Goal: Transaction & Acquisition: Purchase product/service

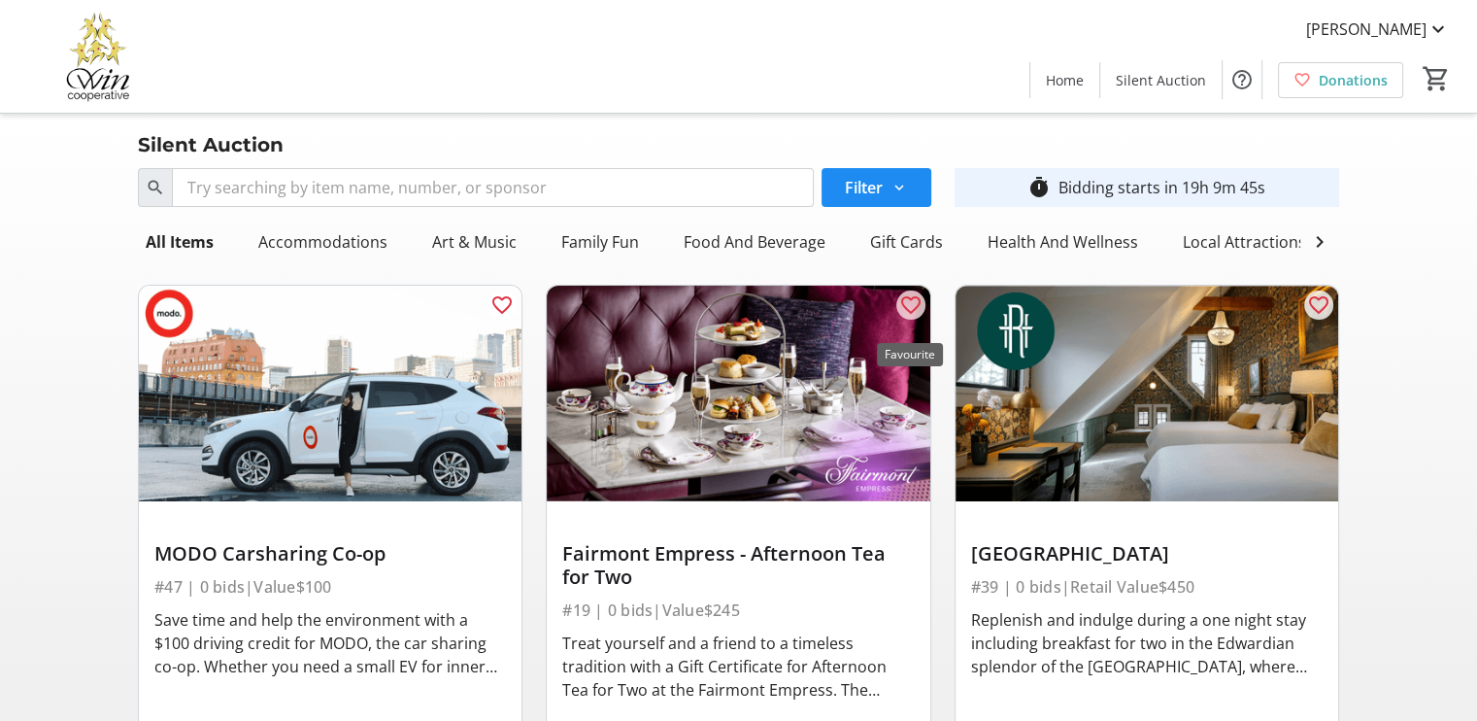
click at [914, 317] on mat-icon "favorite_outline" at bounding box center [910, 304] width 23 height 23
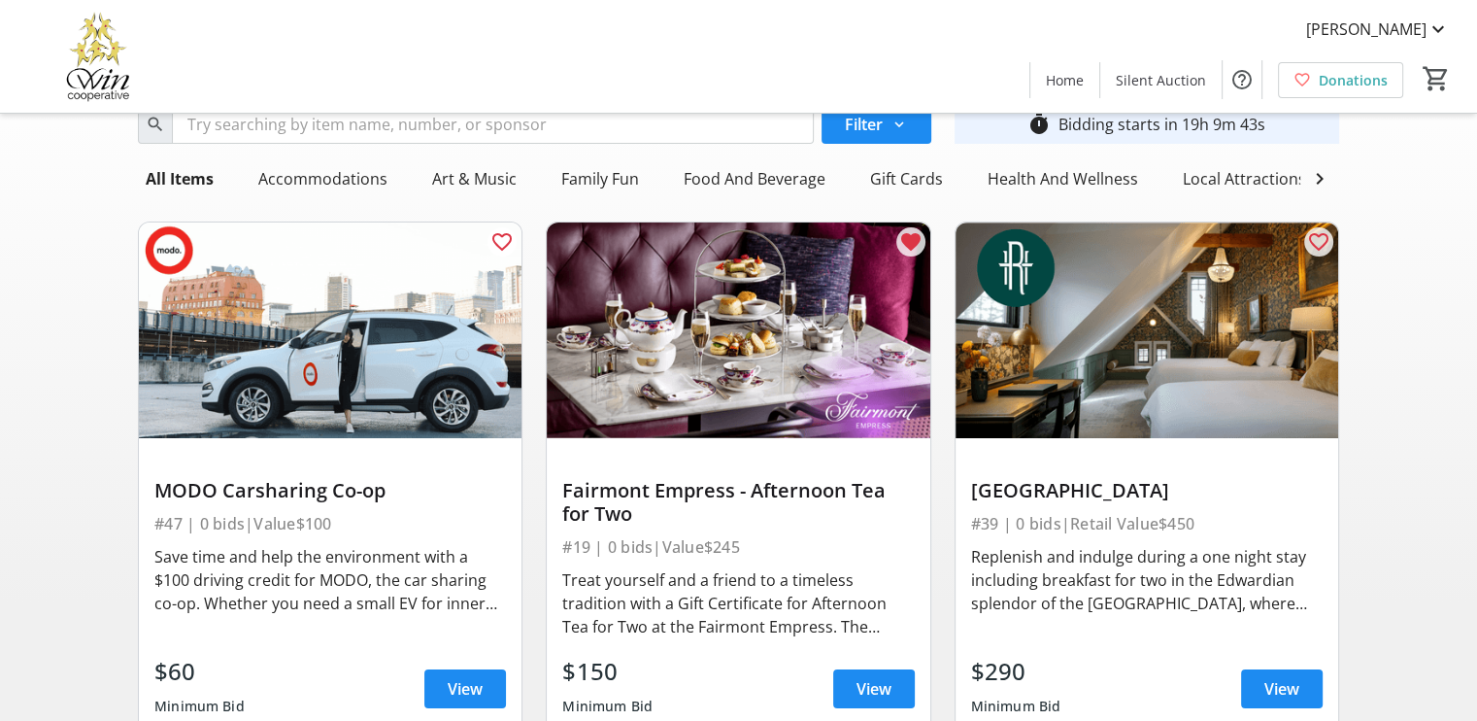
scroll to position [97, 0]
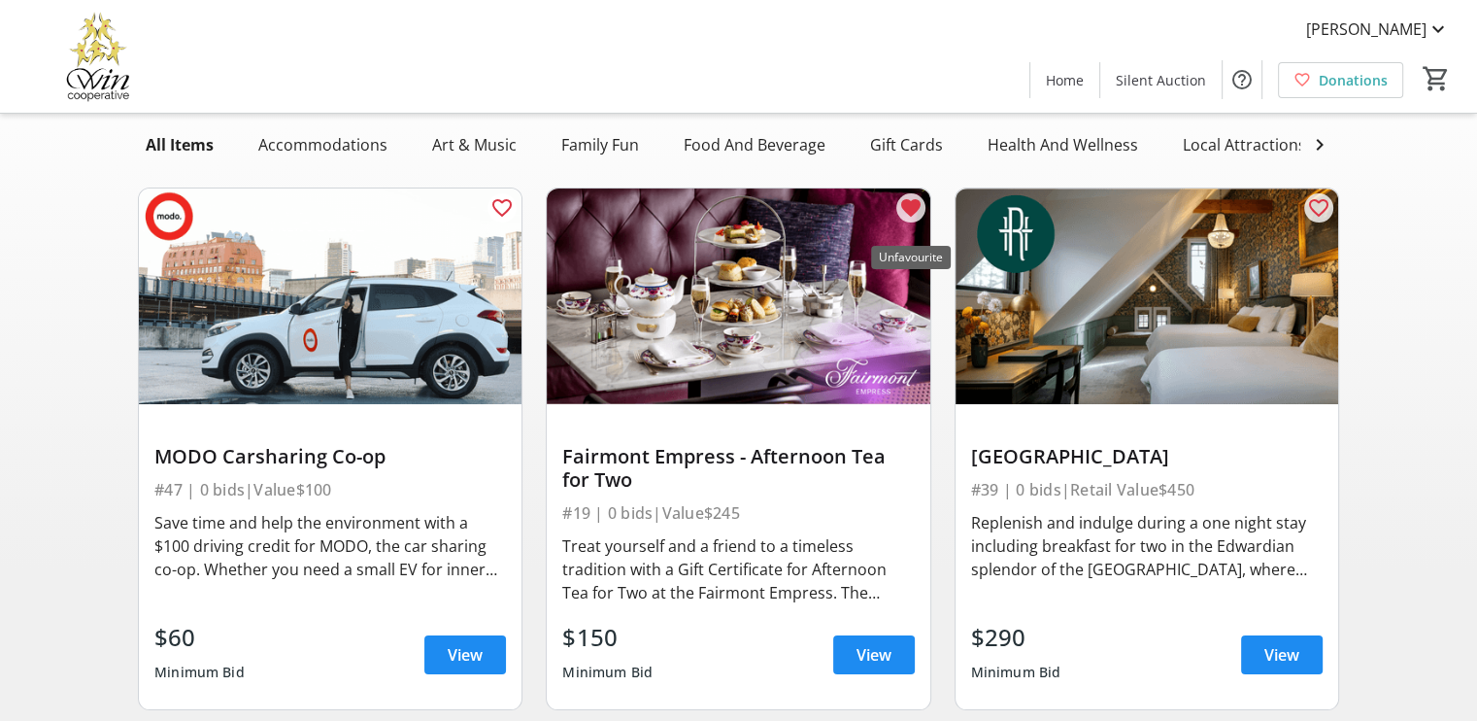
click at [917, 220] on mat-icon "favorite" at bounding box center [910, 207] width 23 height 23
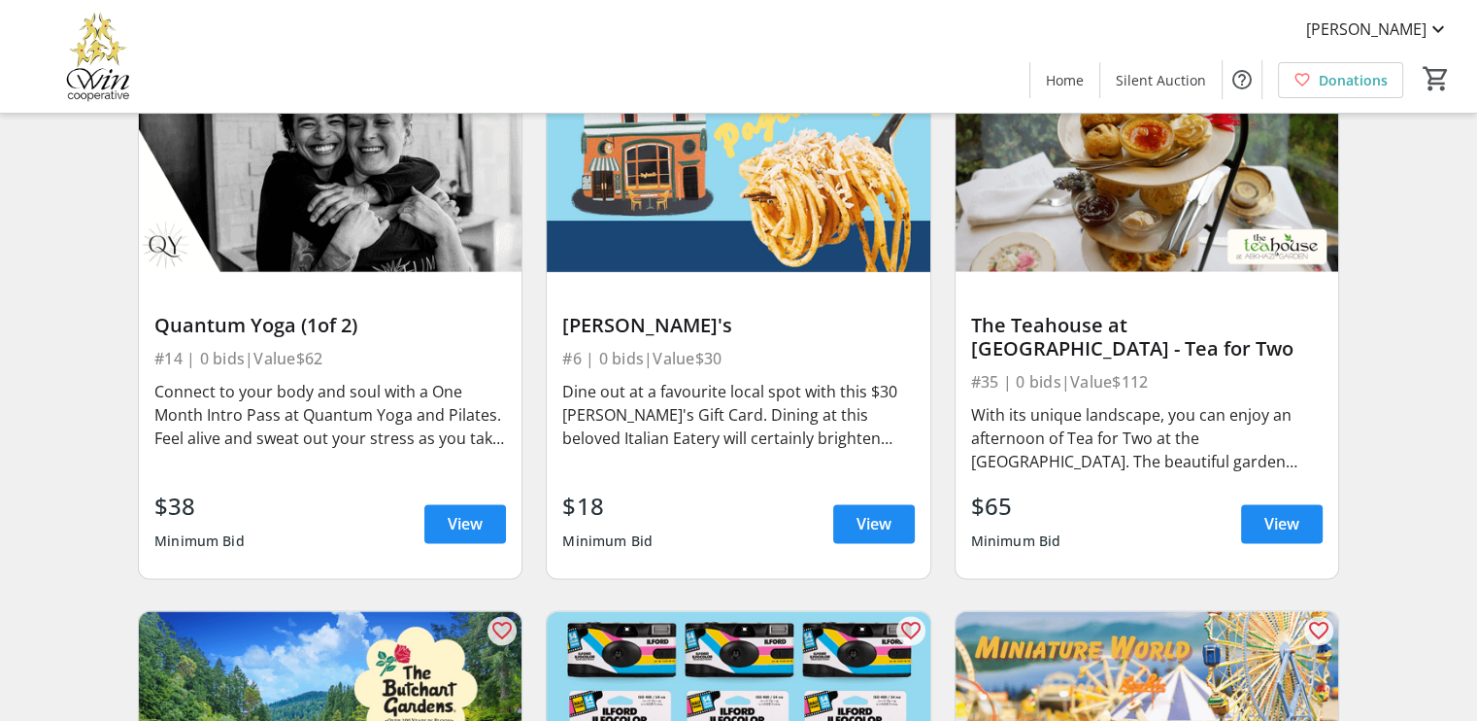
scroll to position [2331, 0]
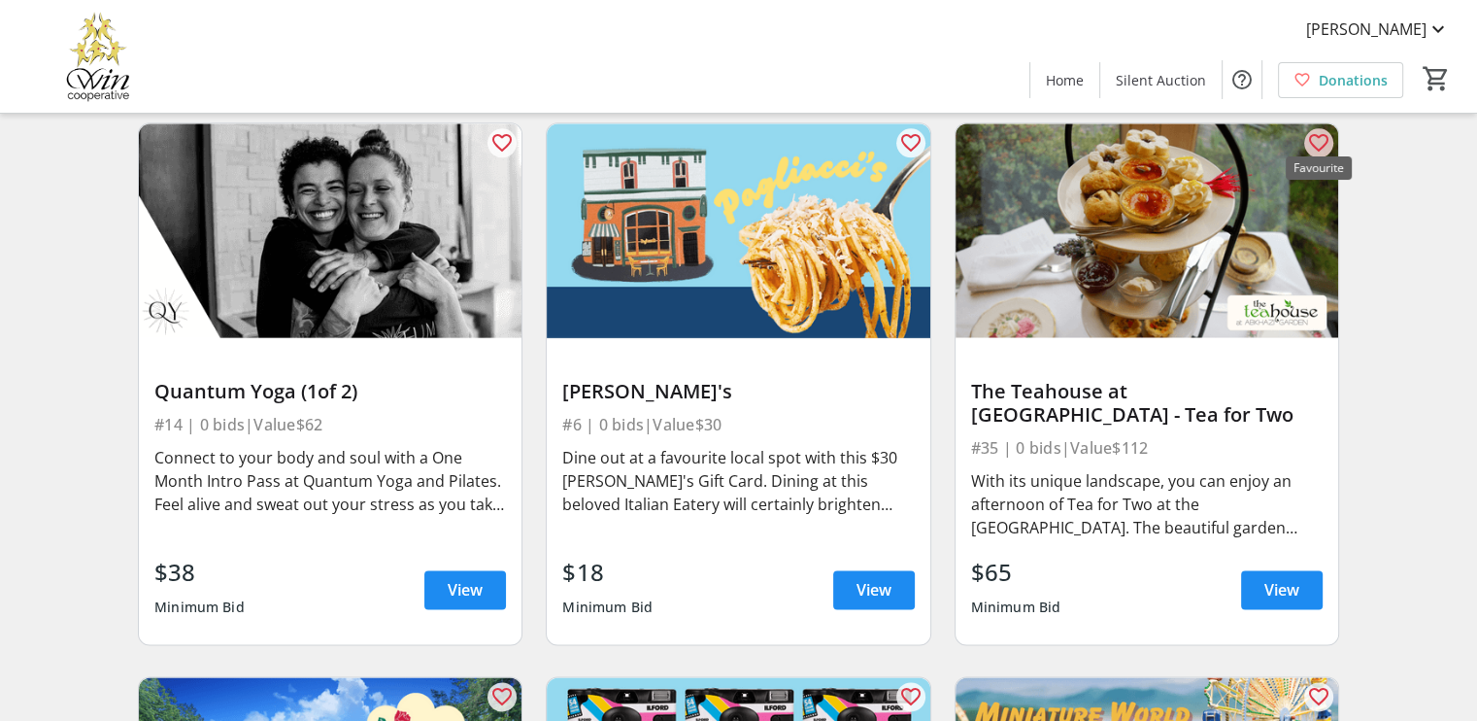
click at [1325, 131] on mat-icon "favorite_outline" at bounding box center [1318, 142] width 23 height 23
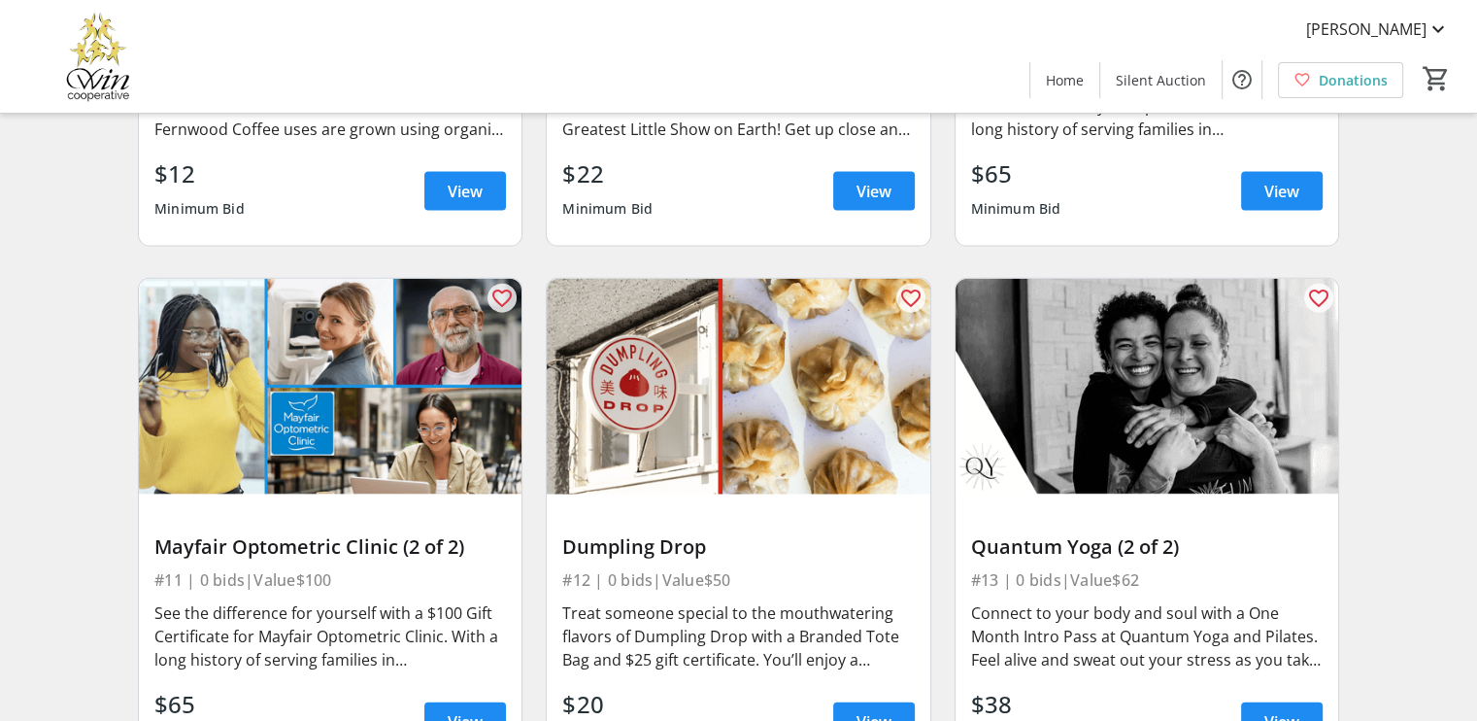
scroll to position [4371, 0]
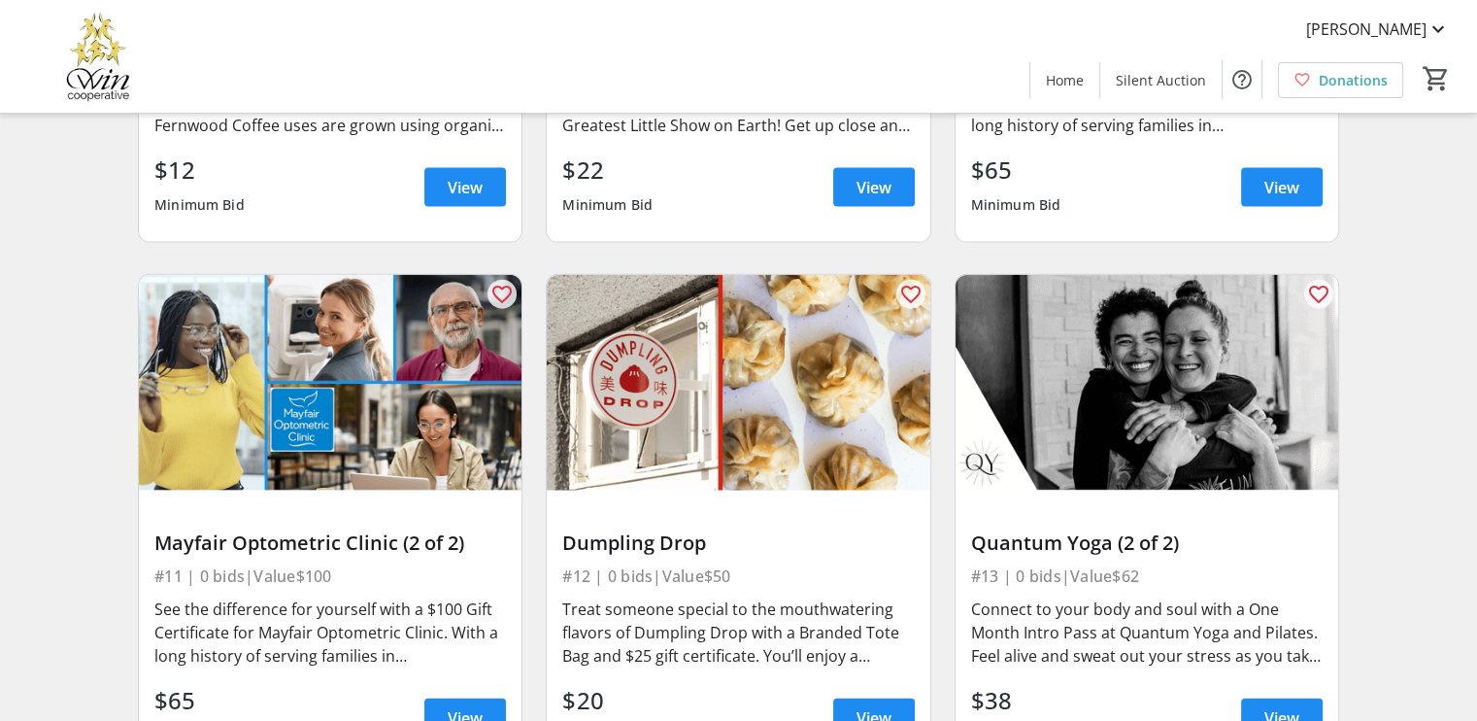
click at [910, 261] on div "favorite_outline Dumpling Drop #12 | 0 bids | Value $50 Treat someone special t…" at bounding box center [738, 523] width 408 height 530
click at [909, 280] on span at bounding box center [910, 294] width 29 height 29
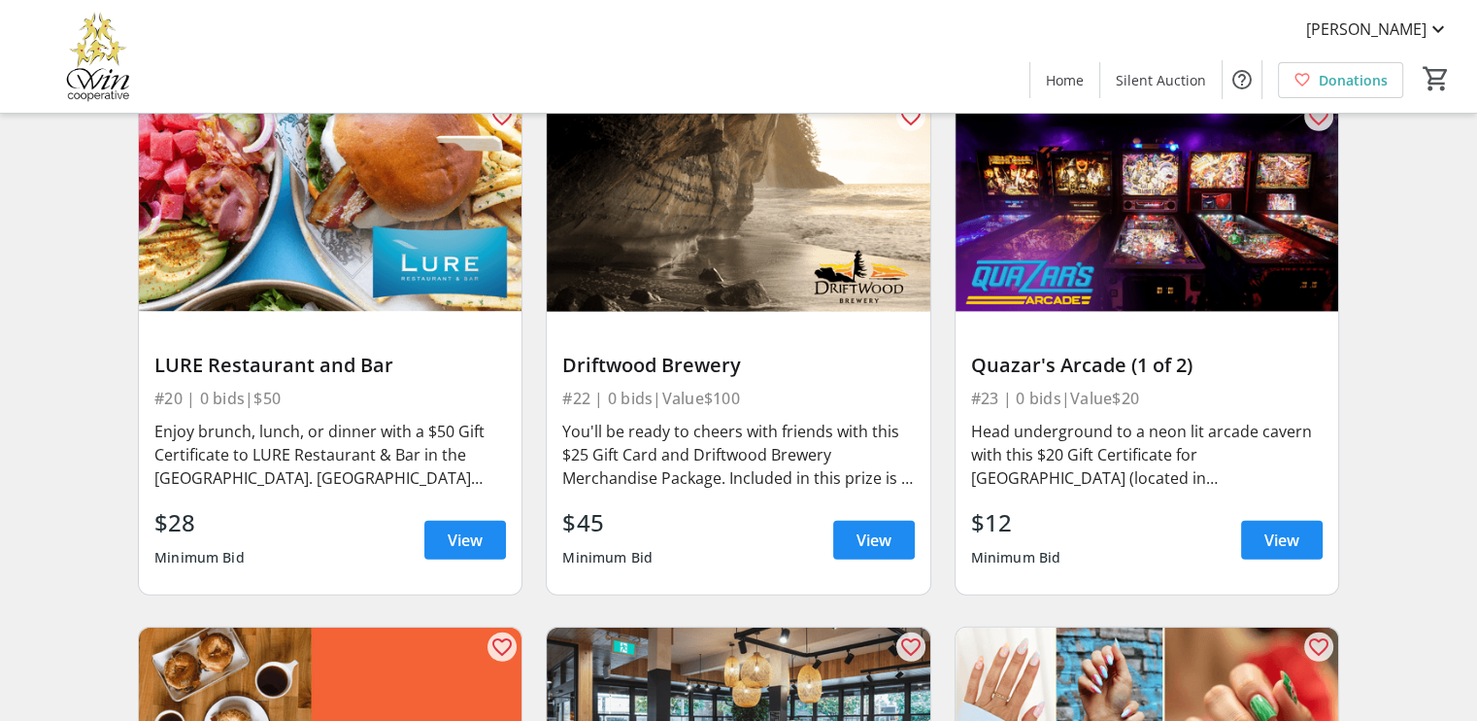
scroll to position [5536, 0]
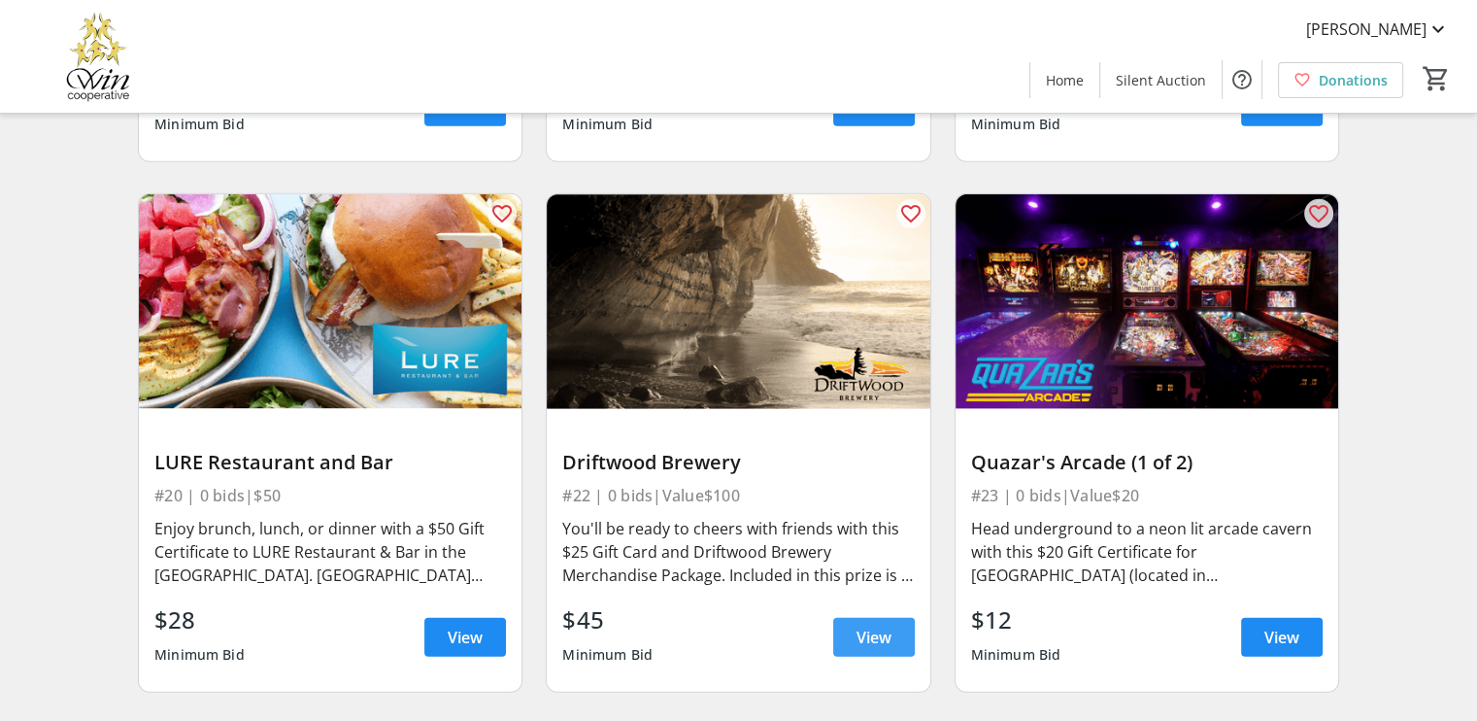
click at [863, 628] on span "View" at bounding box center [874, 637] width 35 height 23
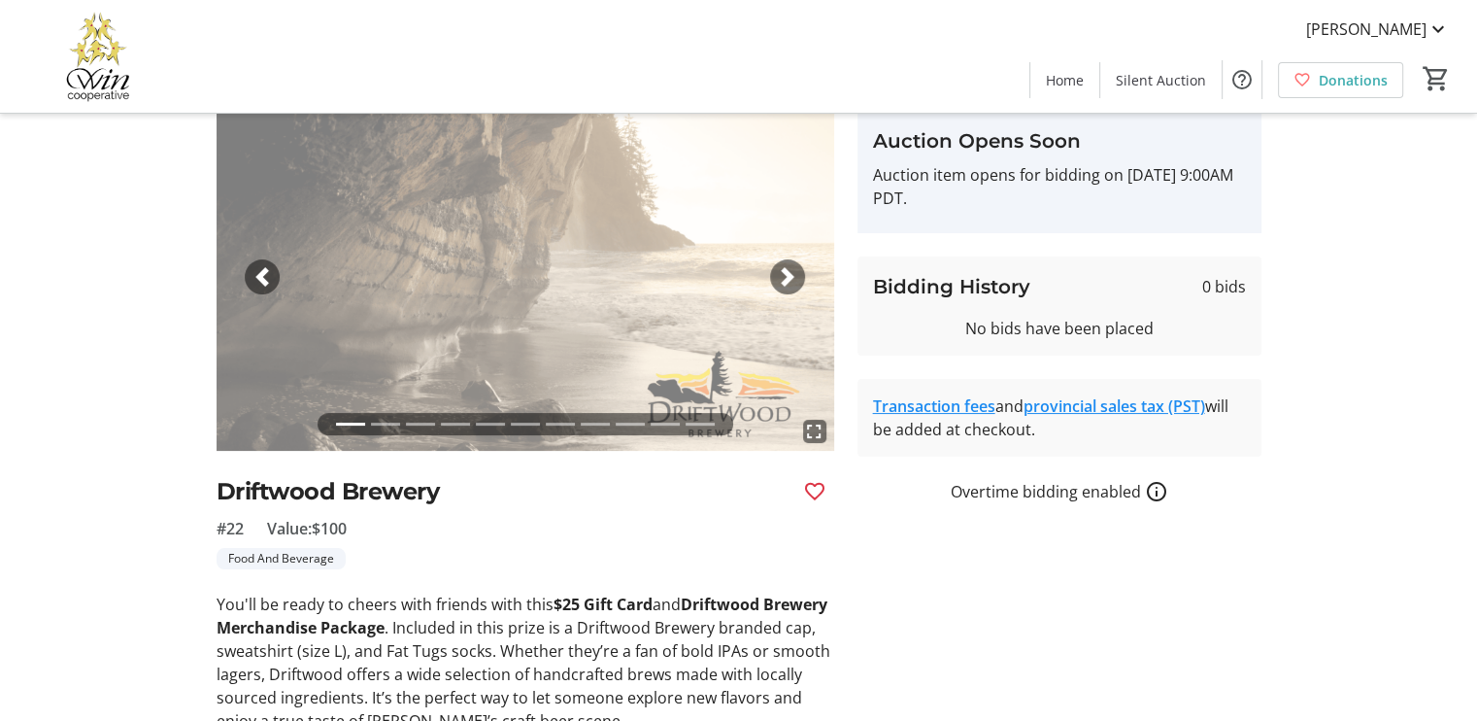
scroll to position [194, 0]
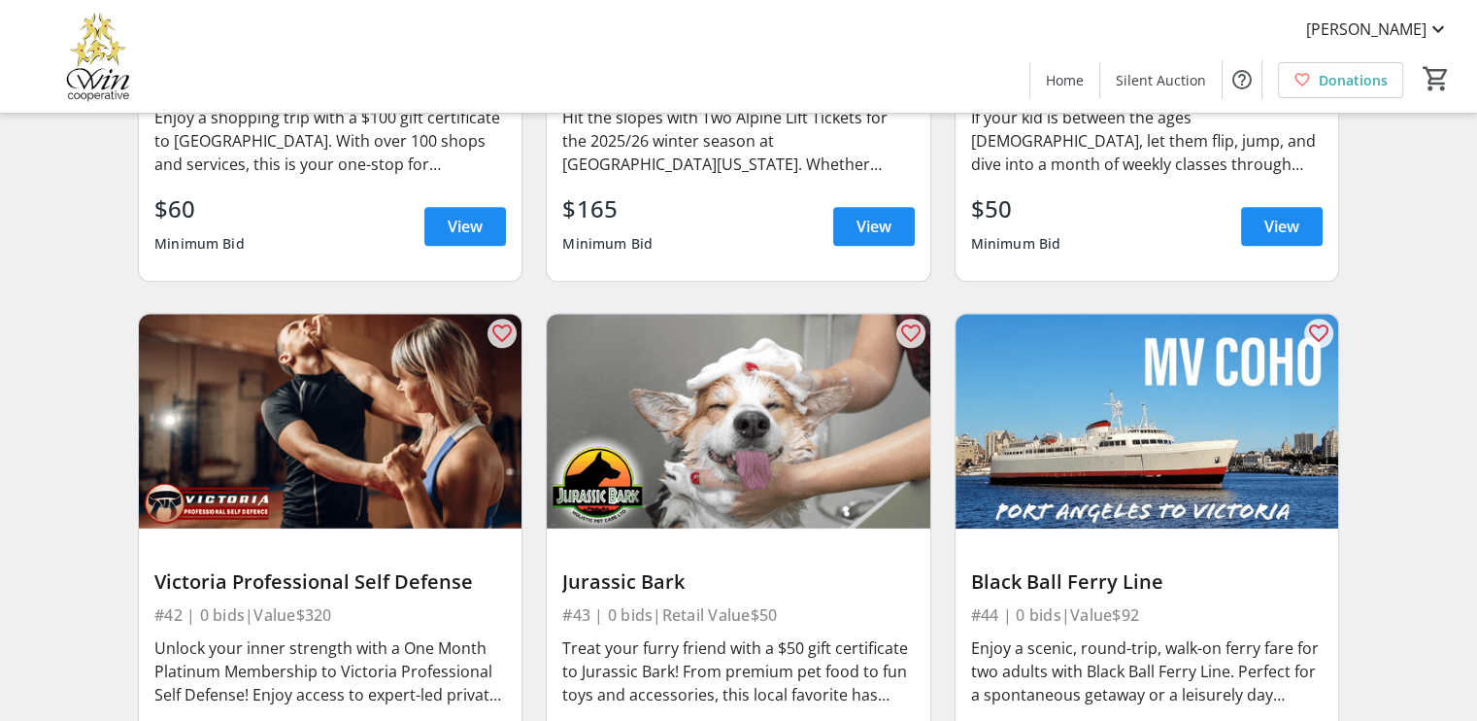
scroll to position [9227, 0]
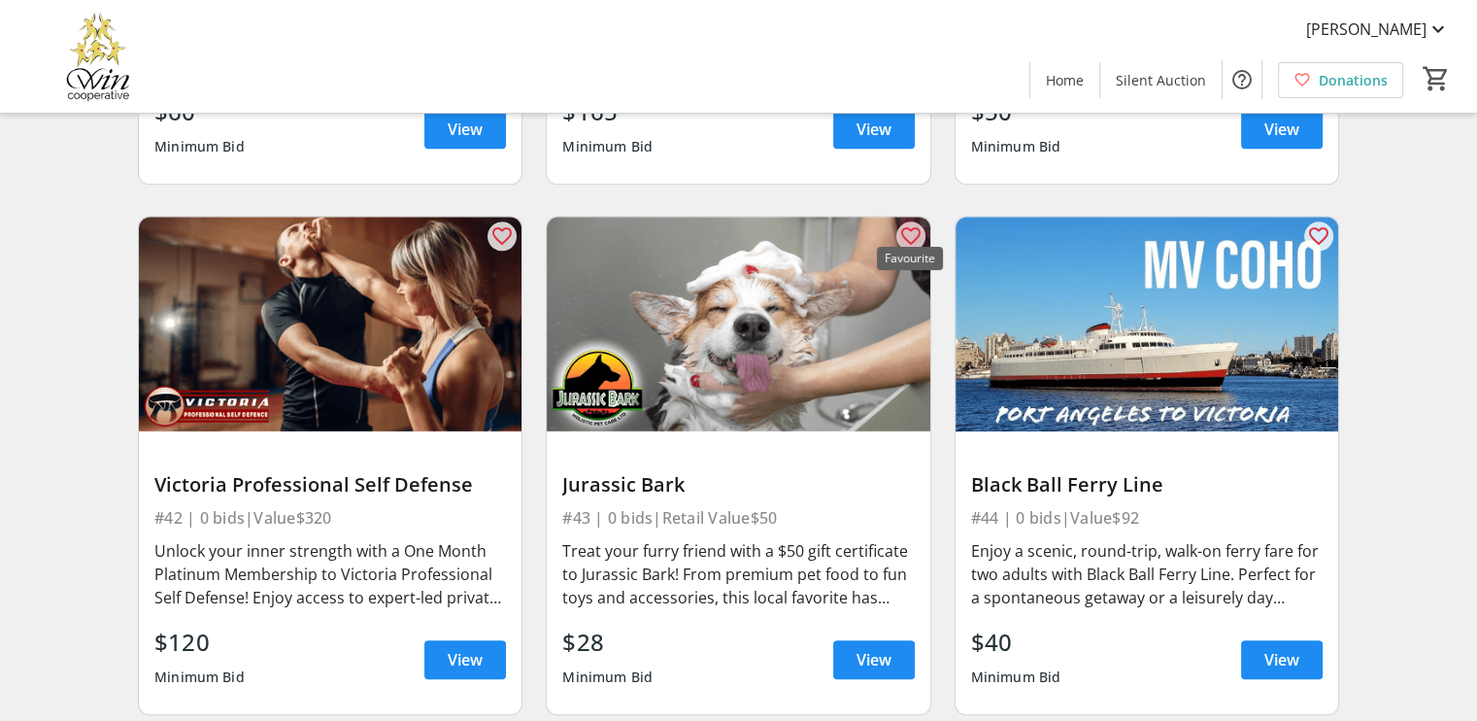
click at [911, 224] on mat-icon "favorite_outline" at bounding box center [910, 235] width 23 height 23
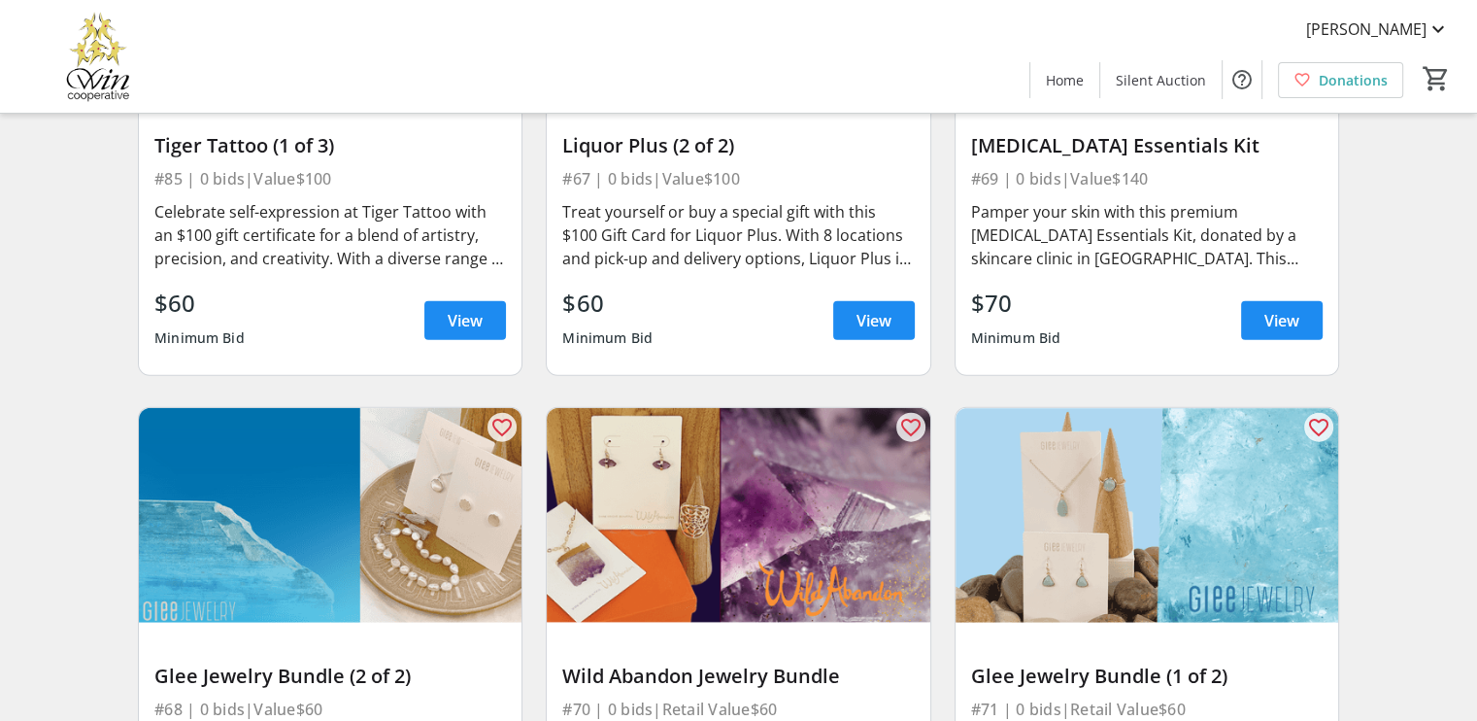
scroll to position [12432, 0]
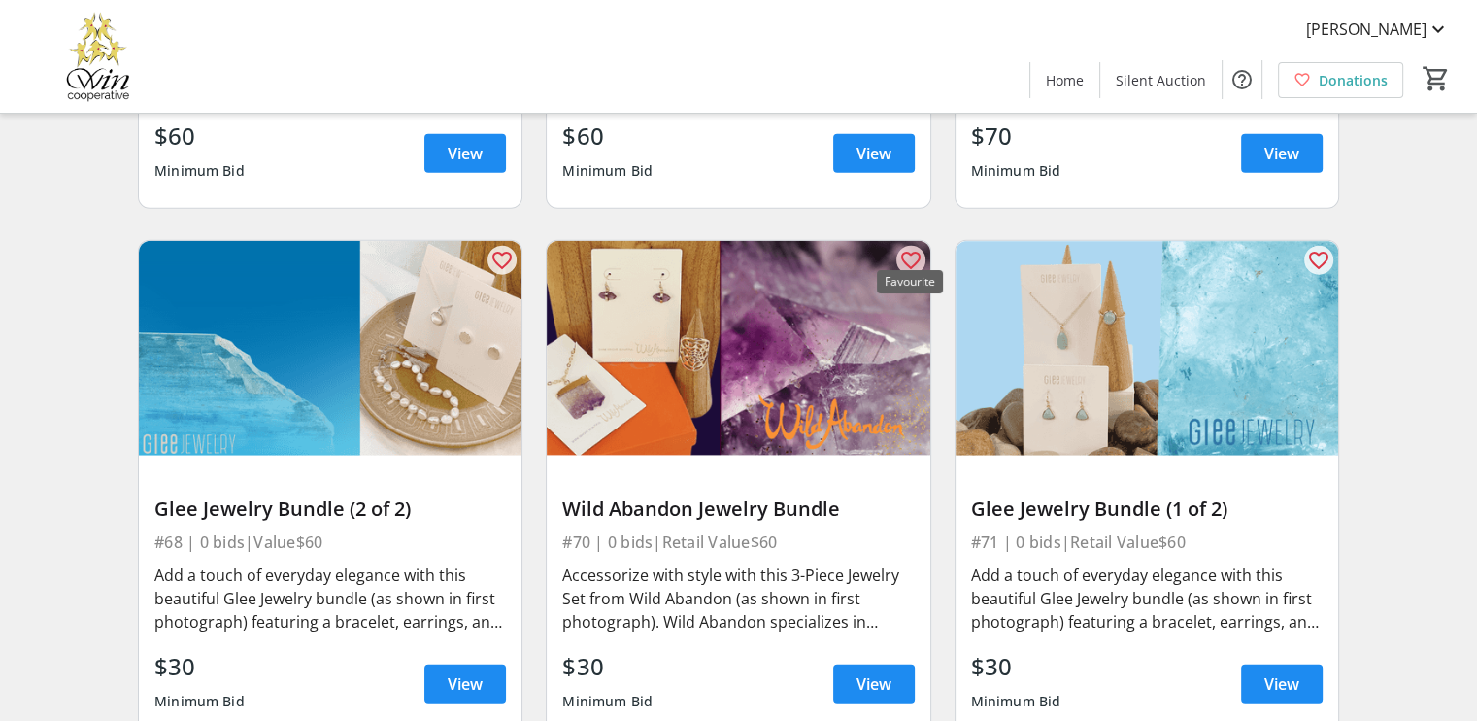
click at [911, 249] on mat-icon "favorite_outline" at bounding box center [910, 260] width 23 height 23
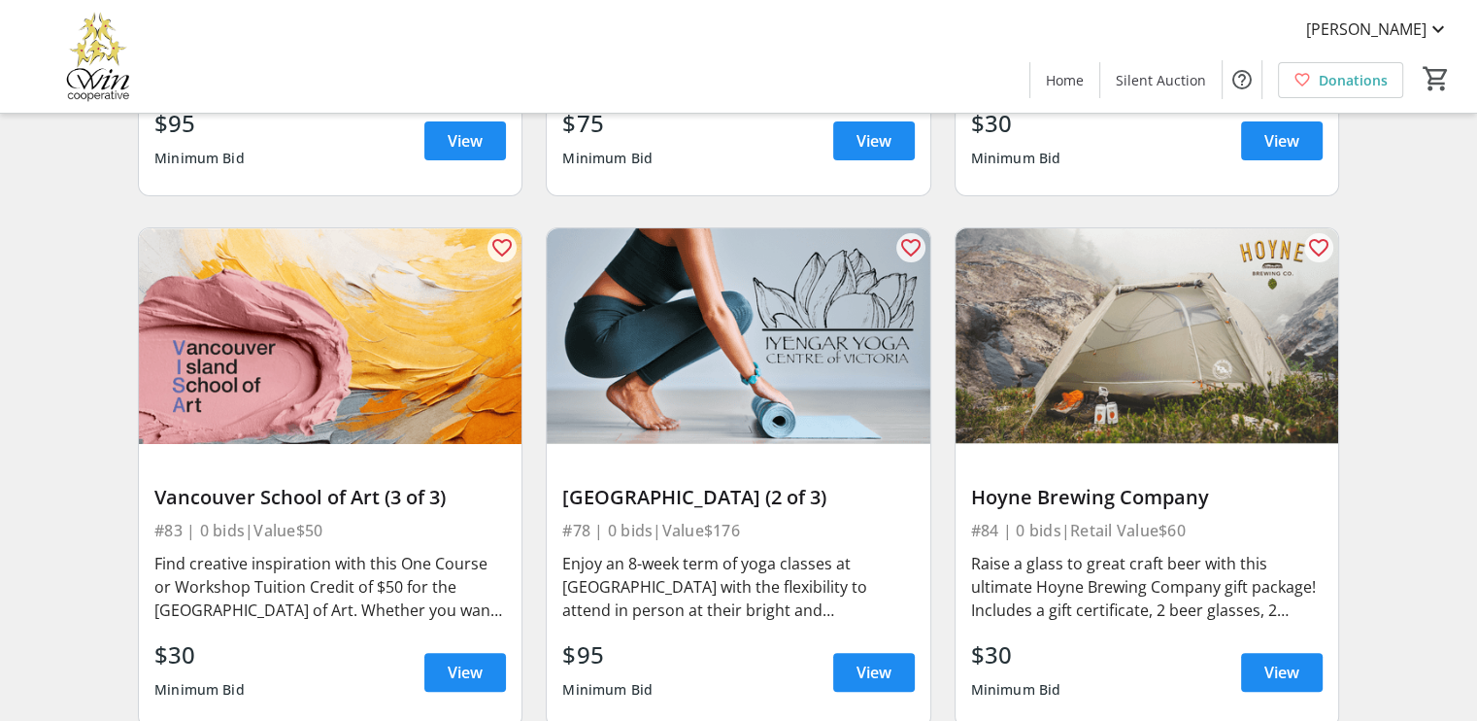
scroll to position [15249, 0]
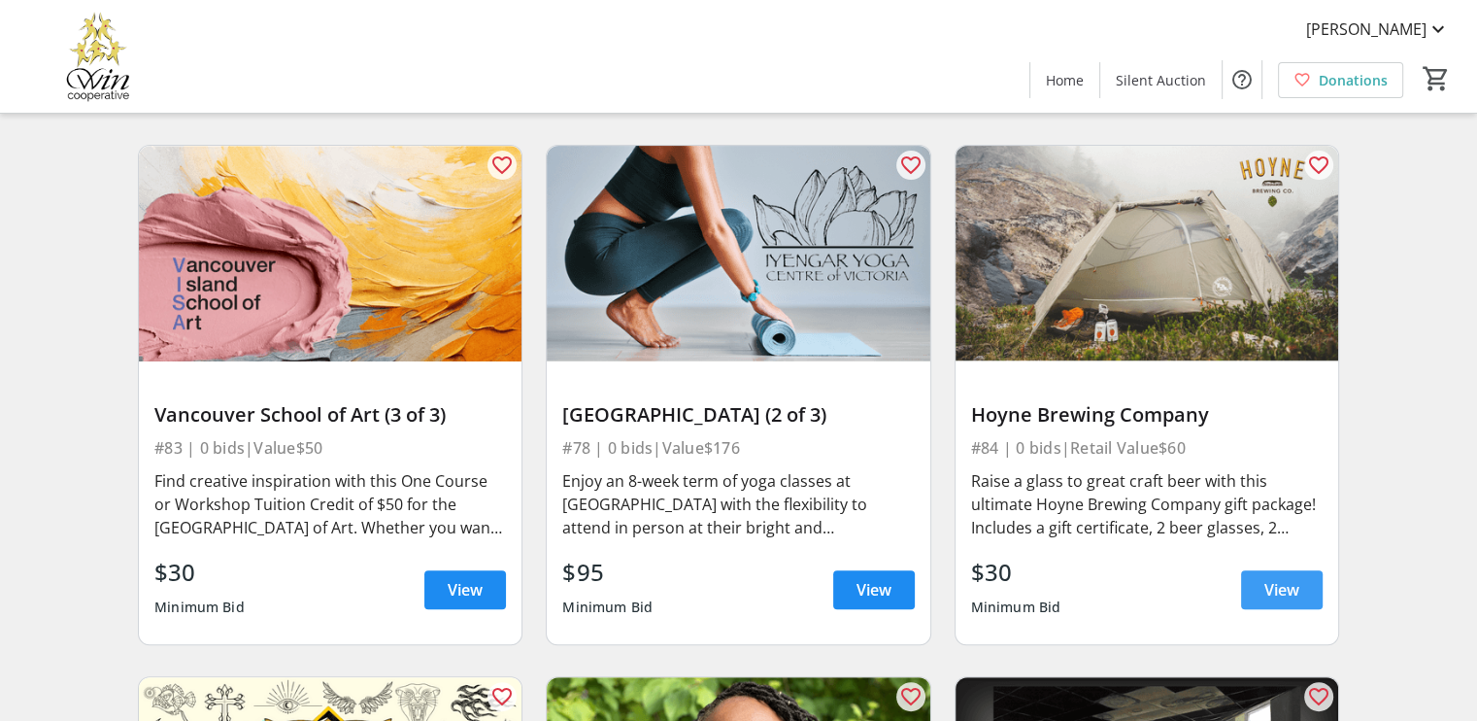
click at [1288, 578] on span "View" at bounding box center [1282, 589] width 35 height 23
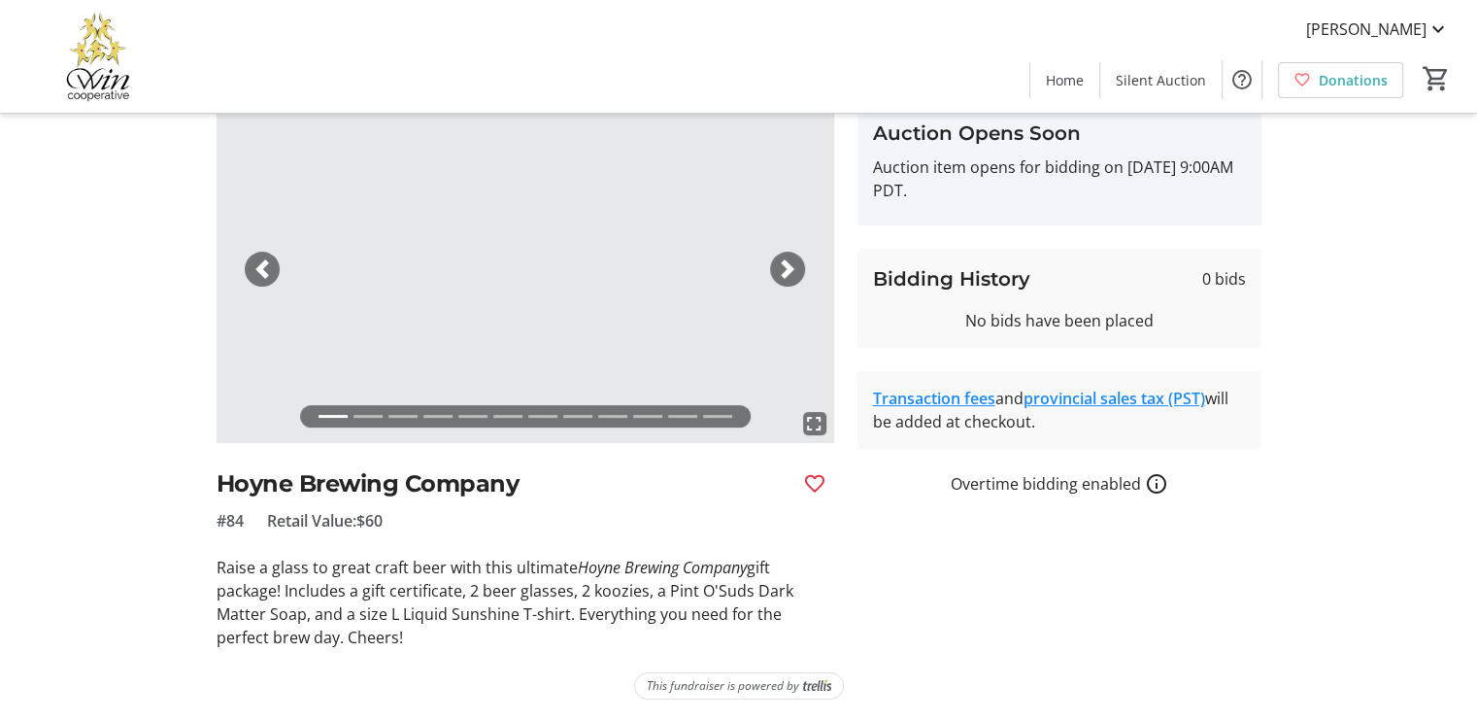
scroll to position [89, 0]
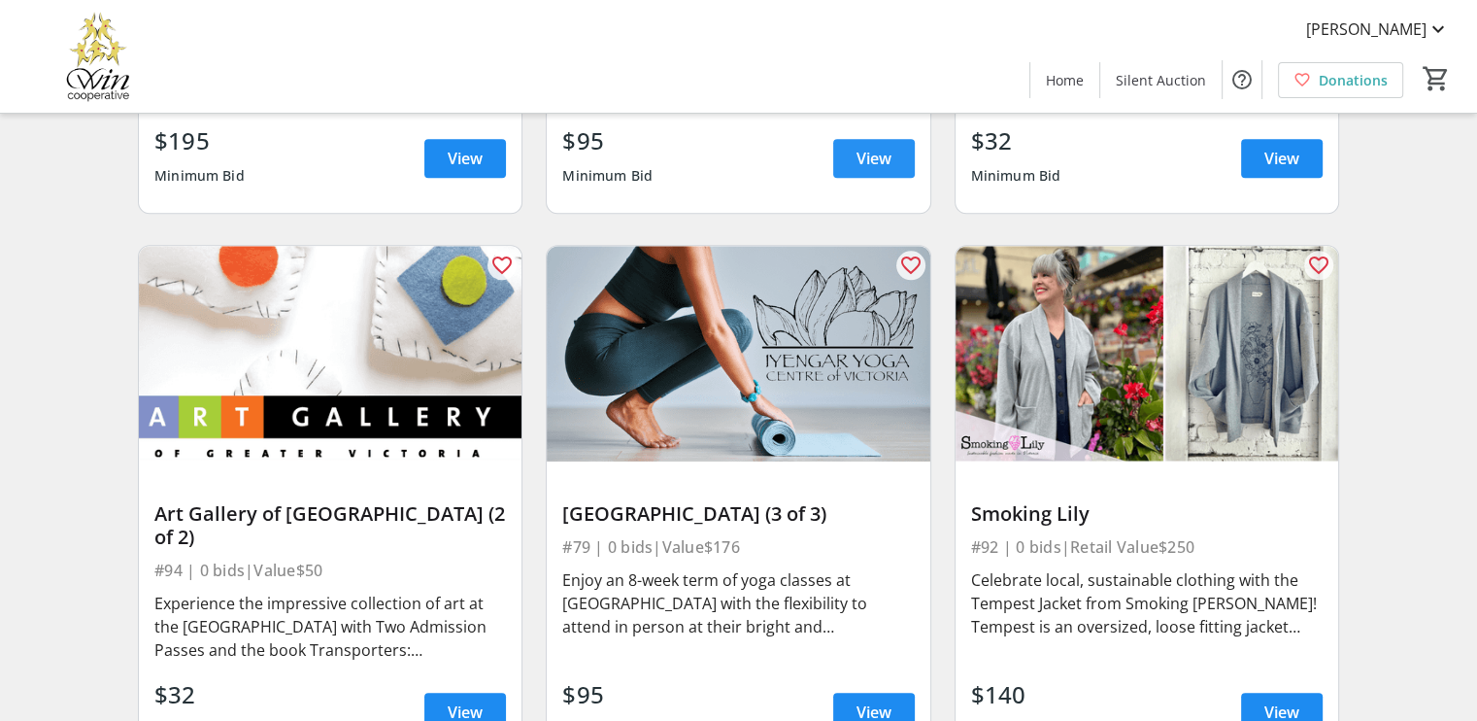
scroll to position [16900, 0]
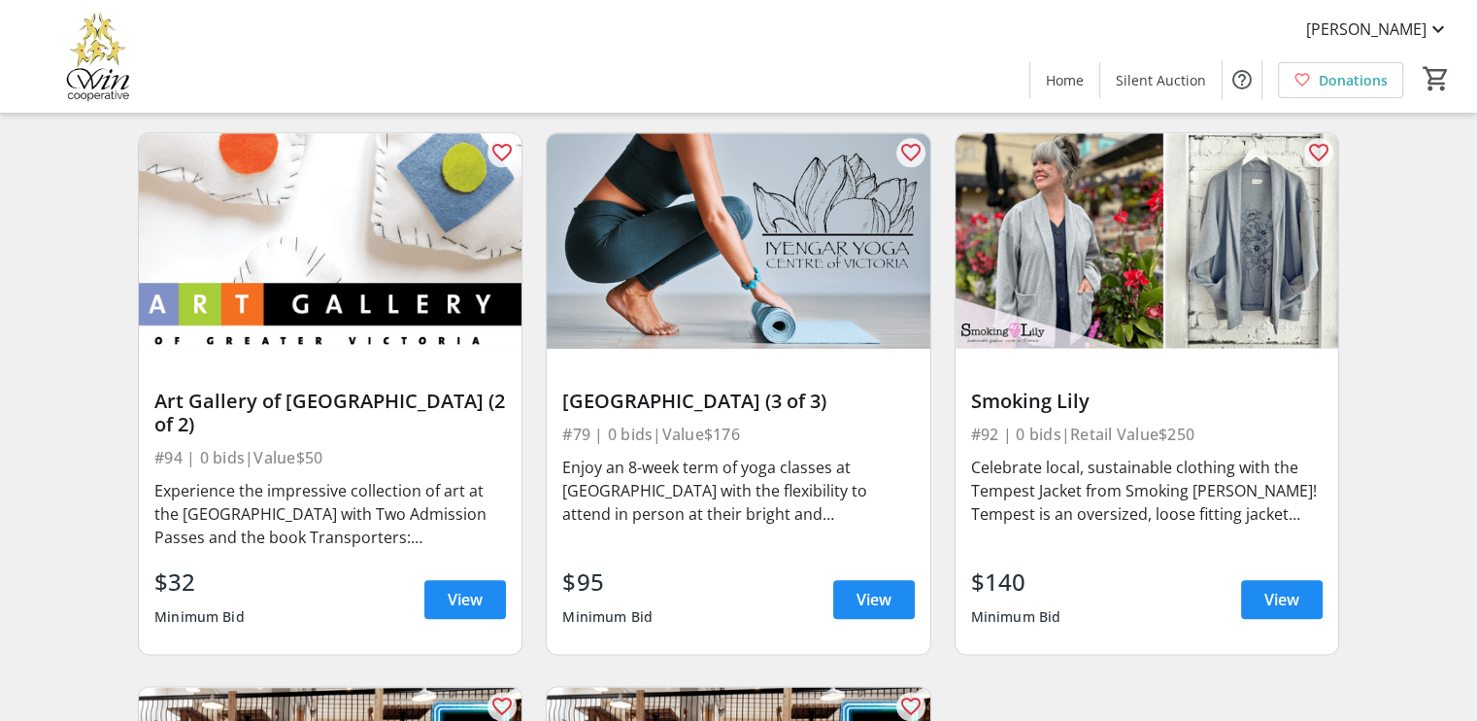
click at [1245, 269] on img at bounding box center [1147, 241] width 383 height 216
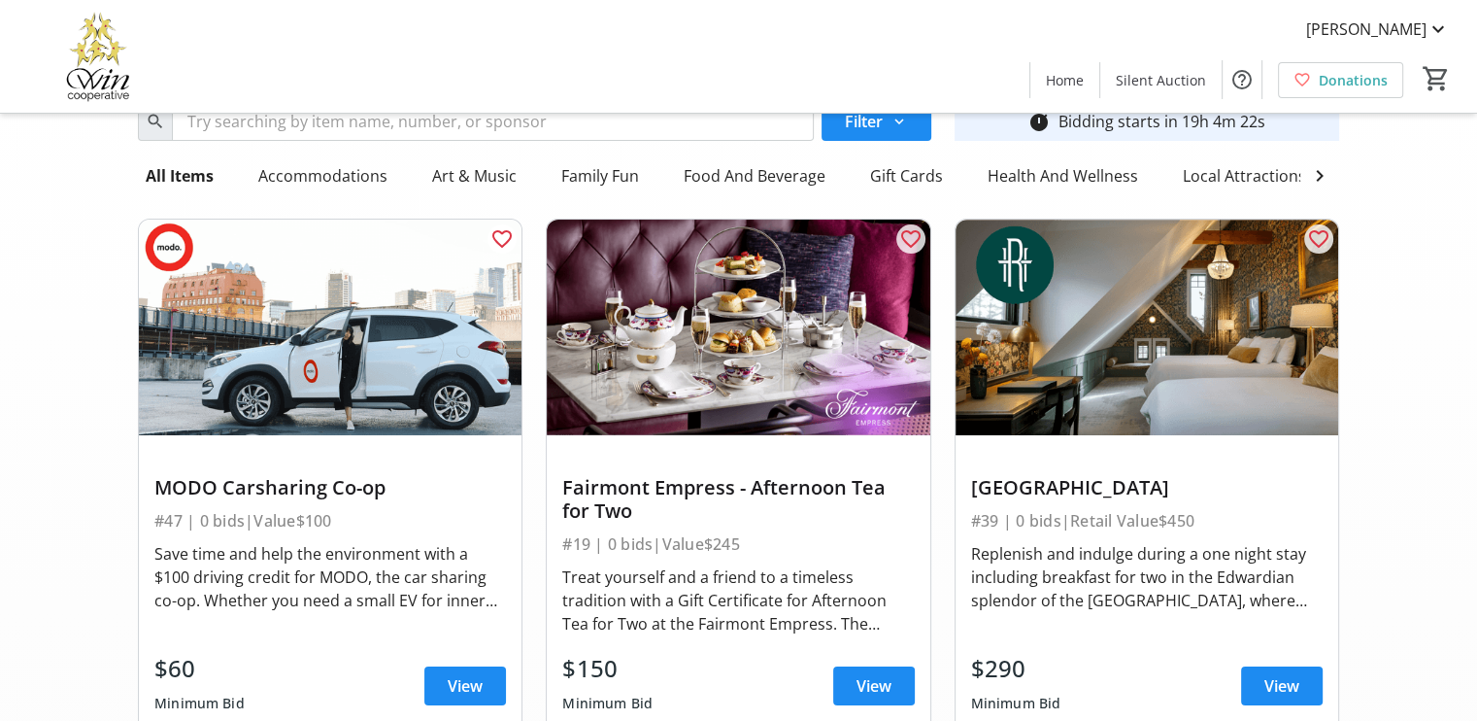
scroll to position [97, 0]
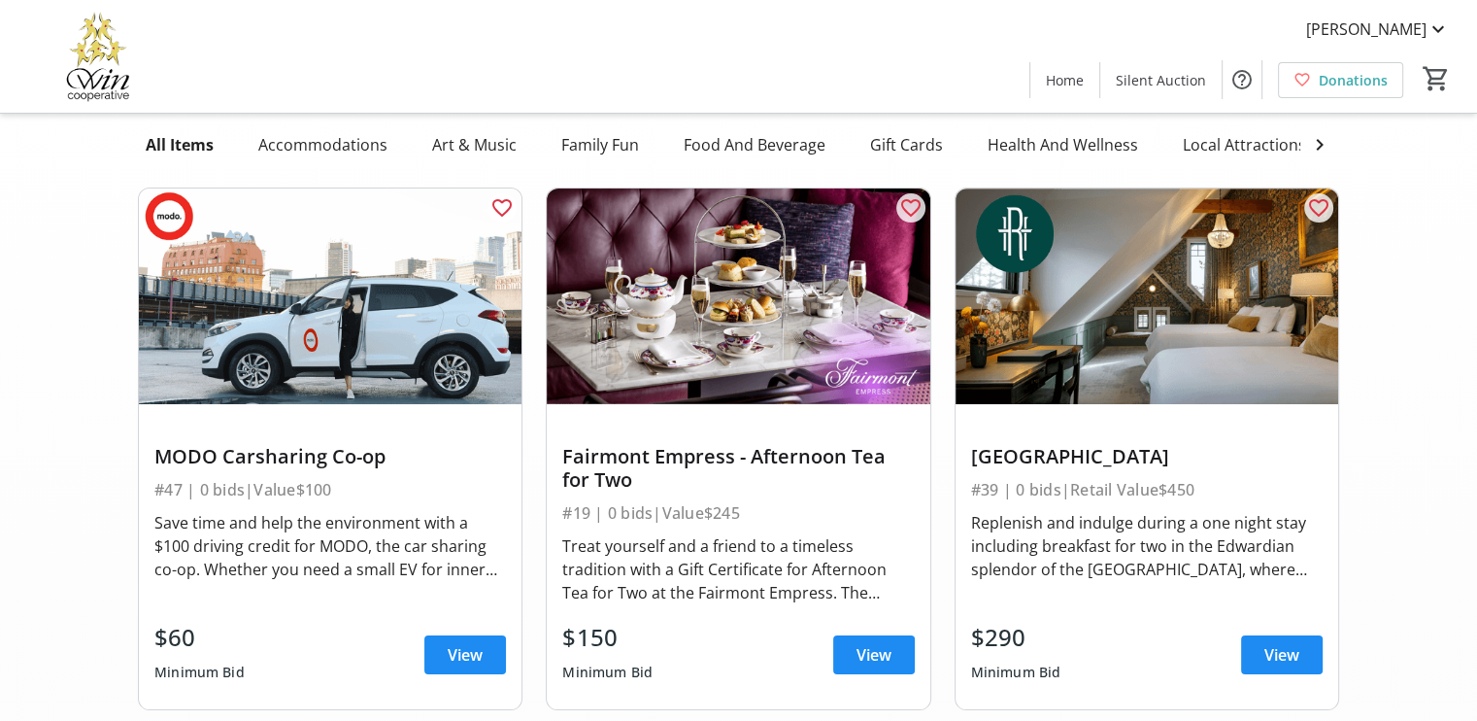
click at [1103, 375] on img at bounding box center [1147, 296] width 383 height 216
click at [1274, 666] on span "View" at bounding box center [1282, 654] width 35 height 23
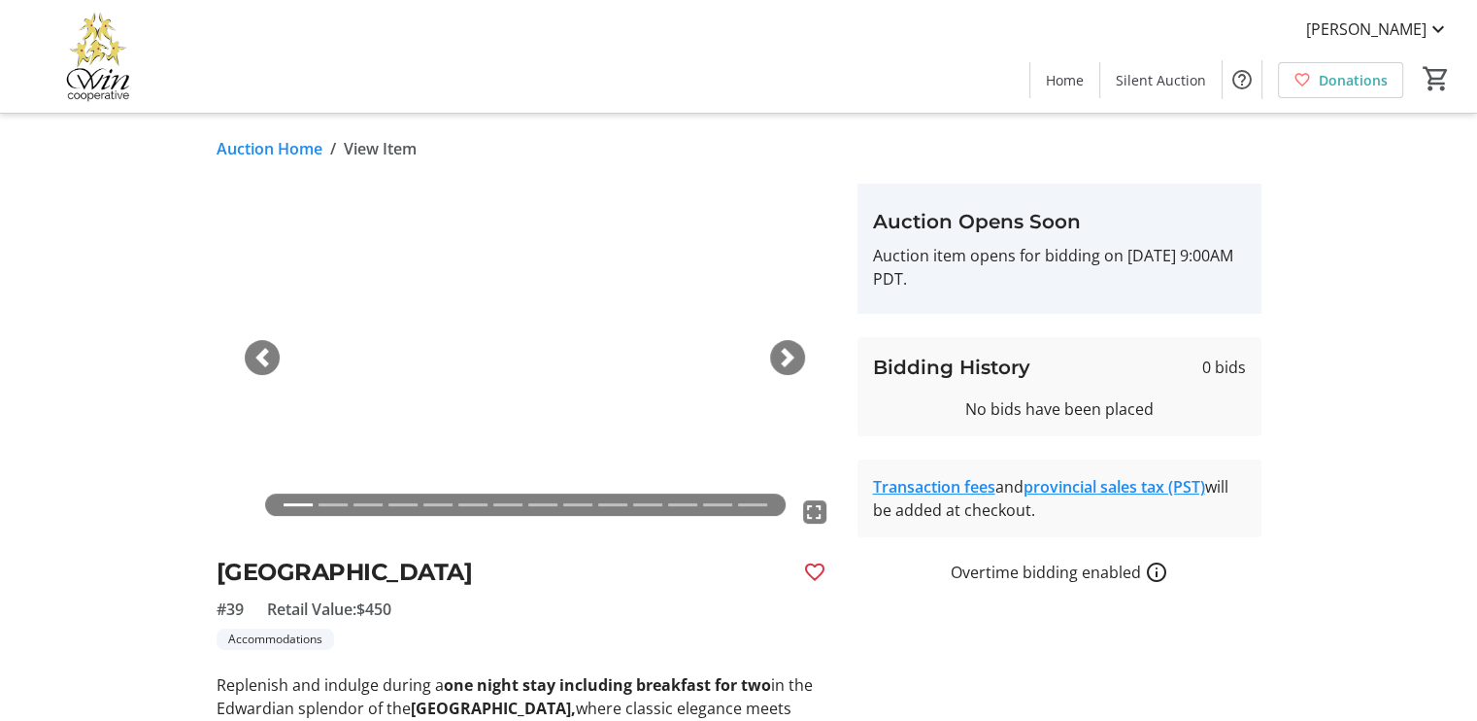
click at [783, 359] on span "button" at bounding box center [787, 357] width 19 height 19
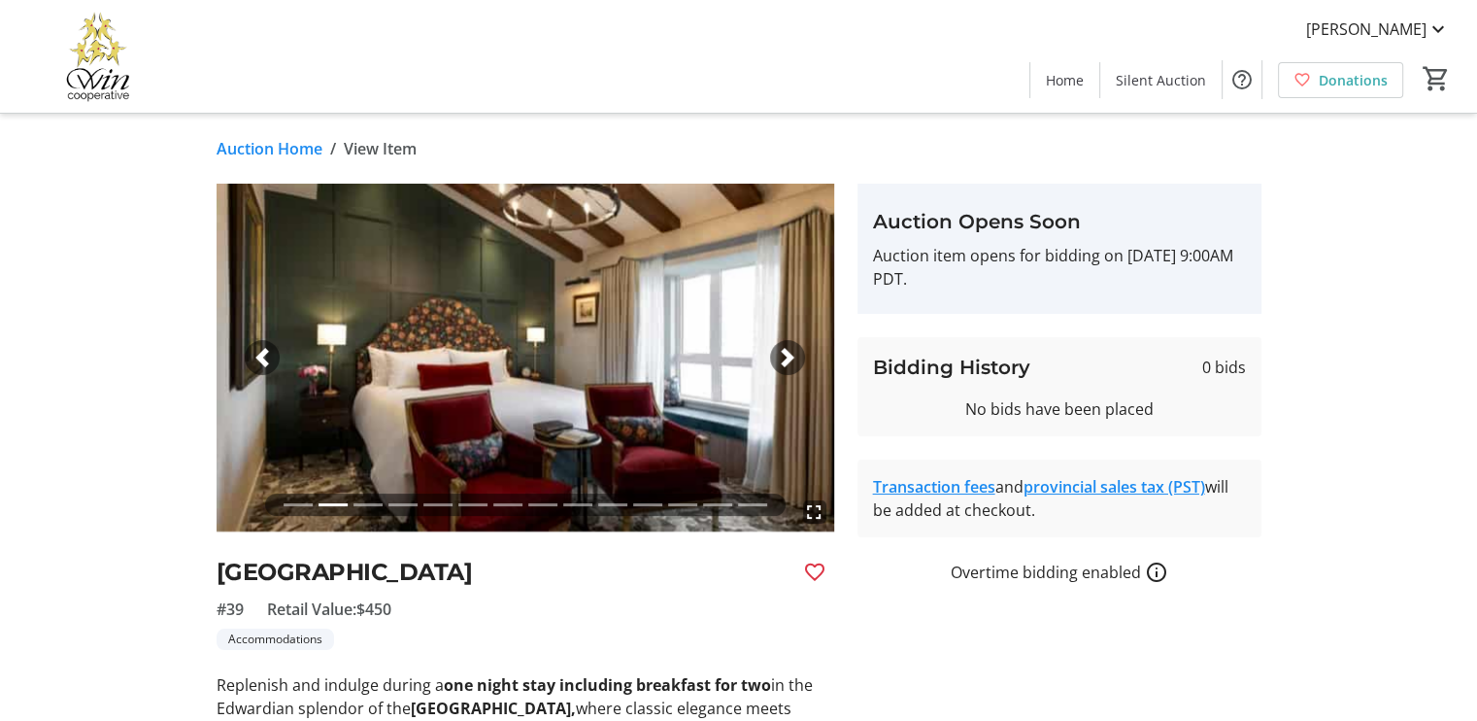
click at [783, 360] on span "button" at bounding box center [787, 357] width 19 height 19
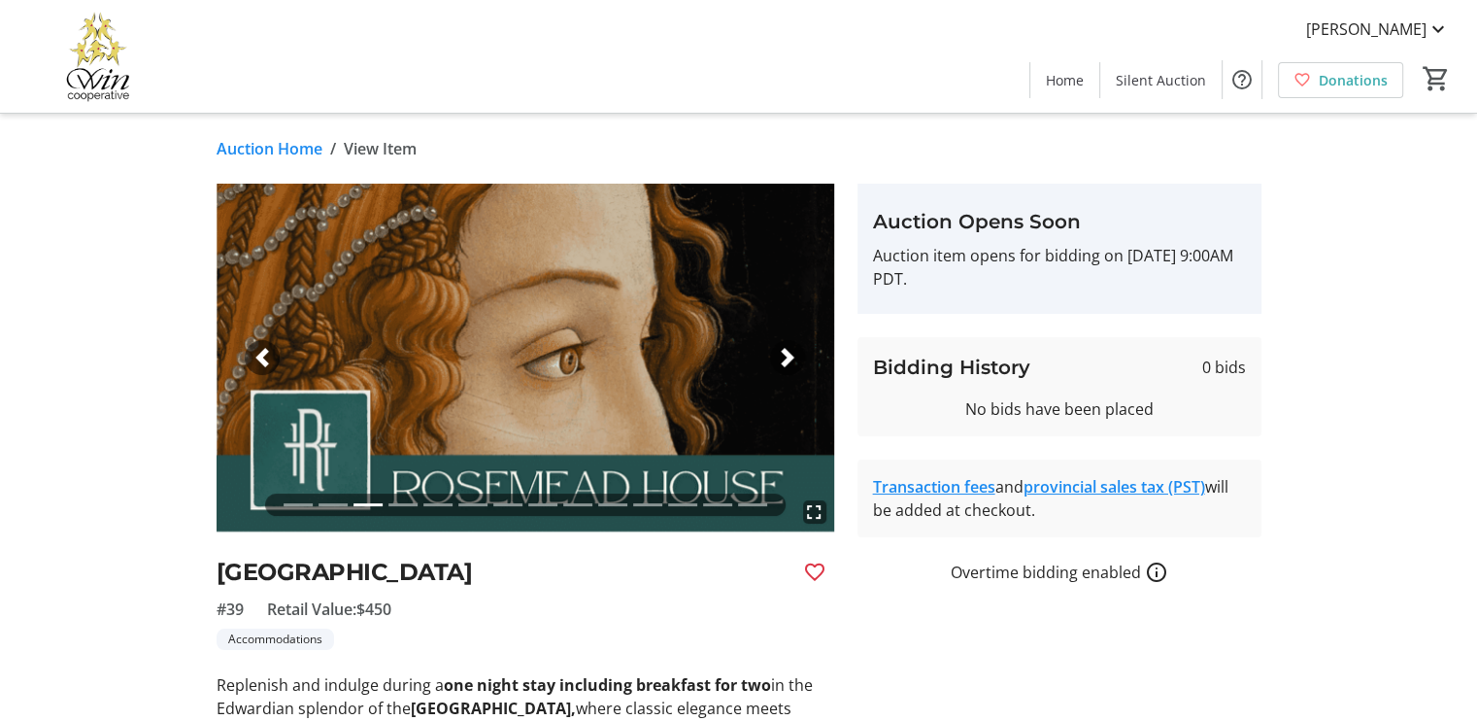
click at [783, 360] on span "button" at bounding box center [787, 357] width 19 height 19
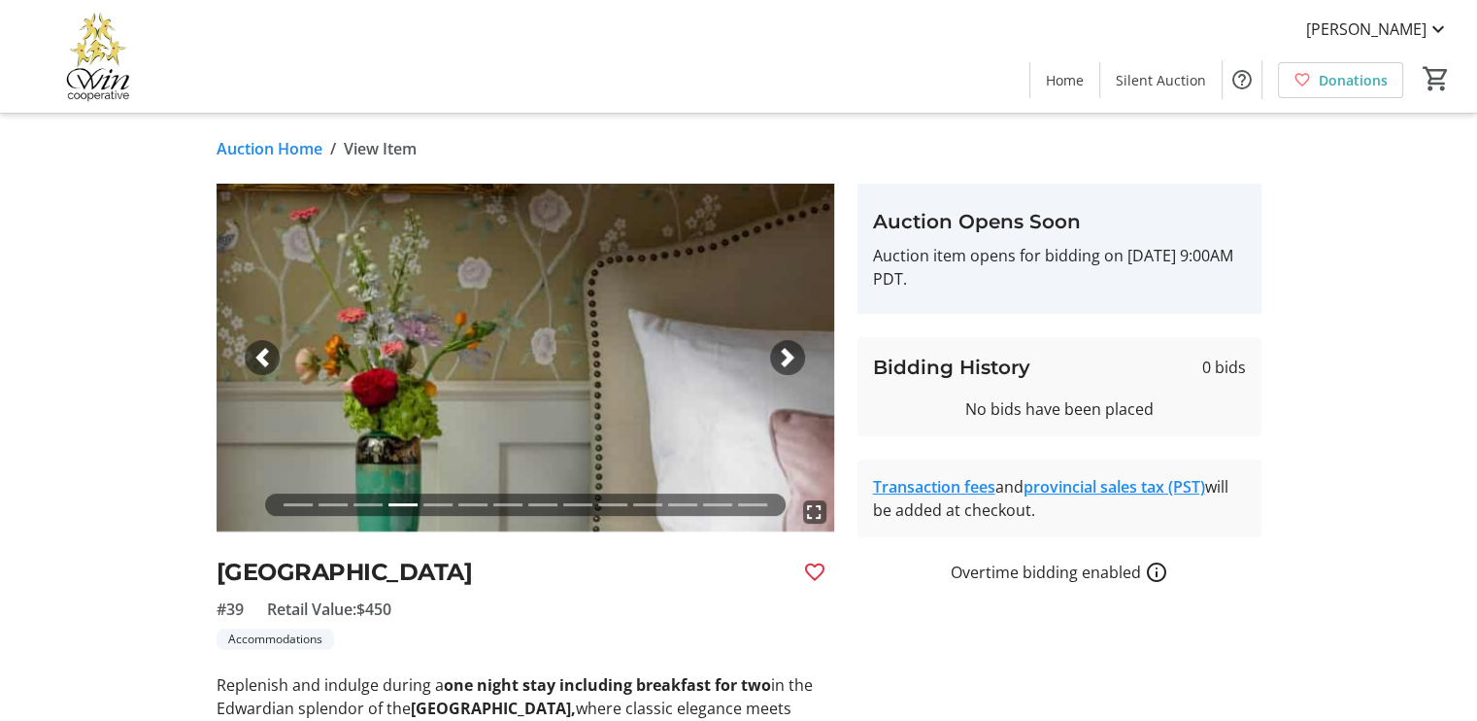
click at [783, 360] on span "button" at bounding box center [787, 357] width 19 height 19
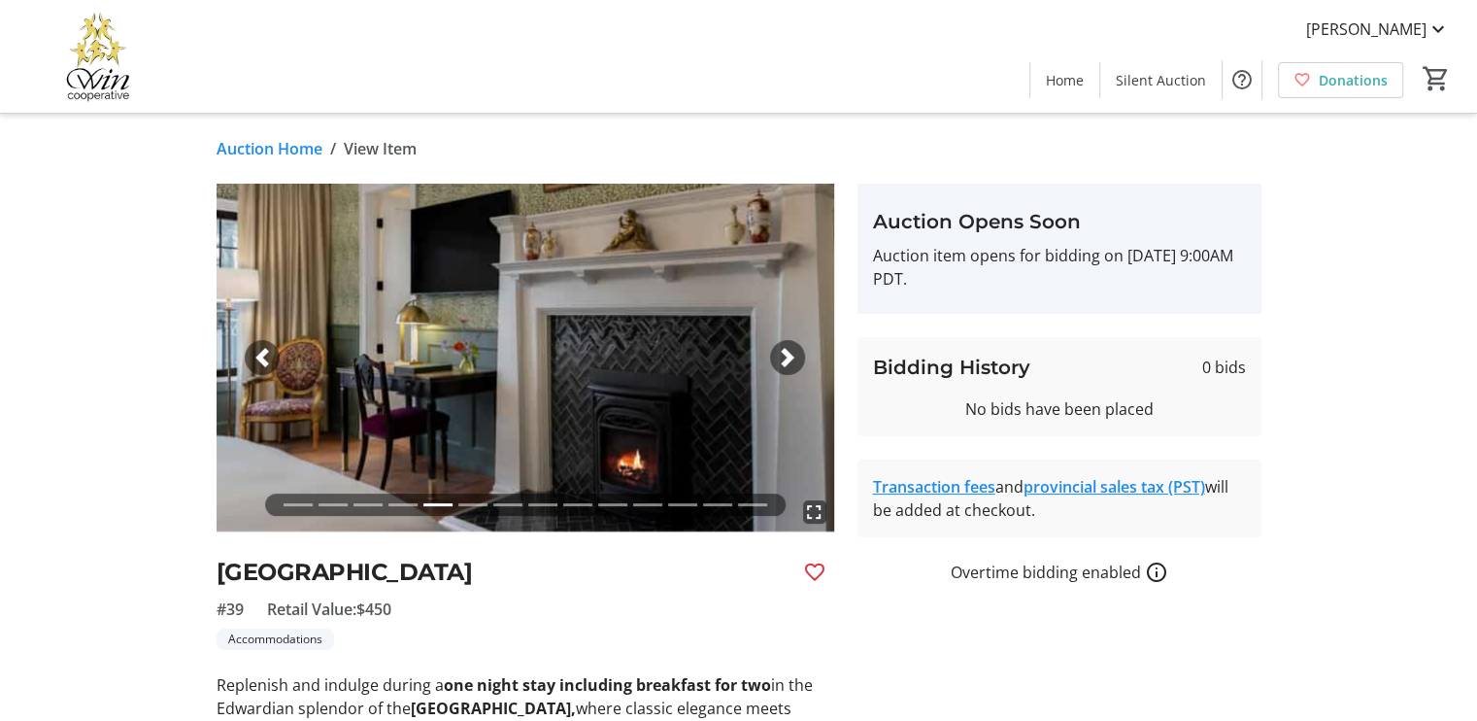
click at [783, 360] on span "button" at bounding box center [787, 357] width 19 height 19
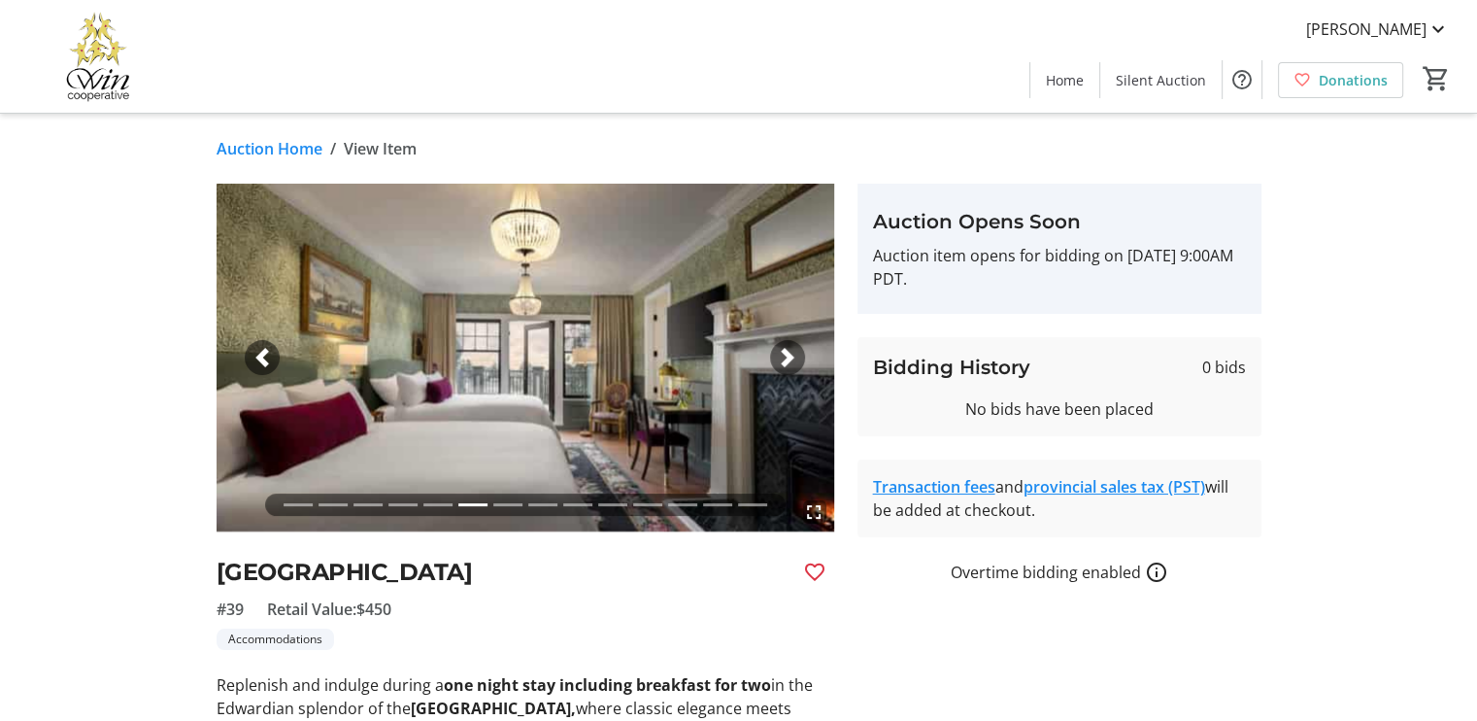
click at [783, 360] on span "button" at bounding box center [787, 357] width 19 height 19
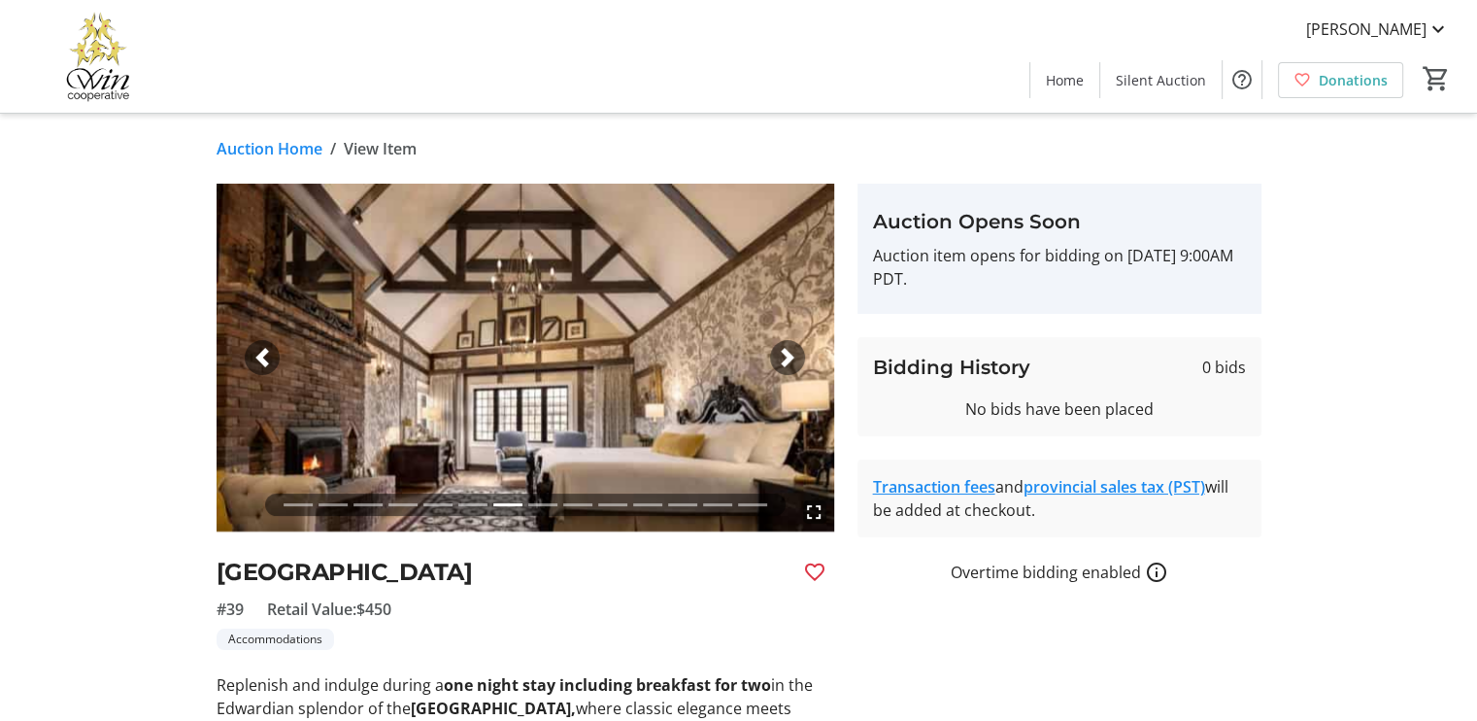
click at [783, 360] on span "button" at bounding box center [787, 357] width 19 height 19
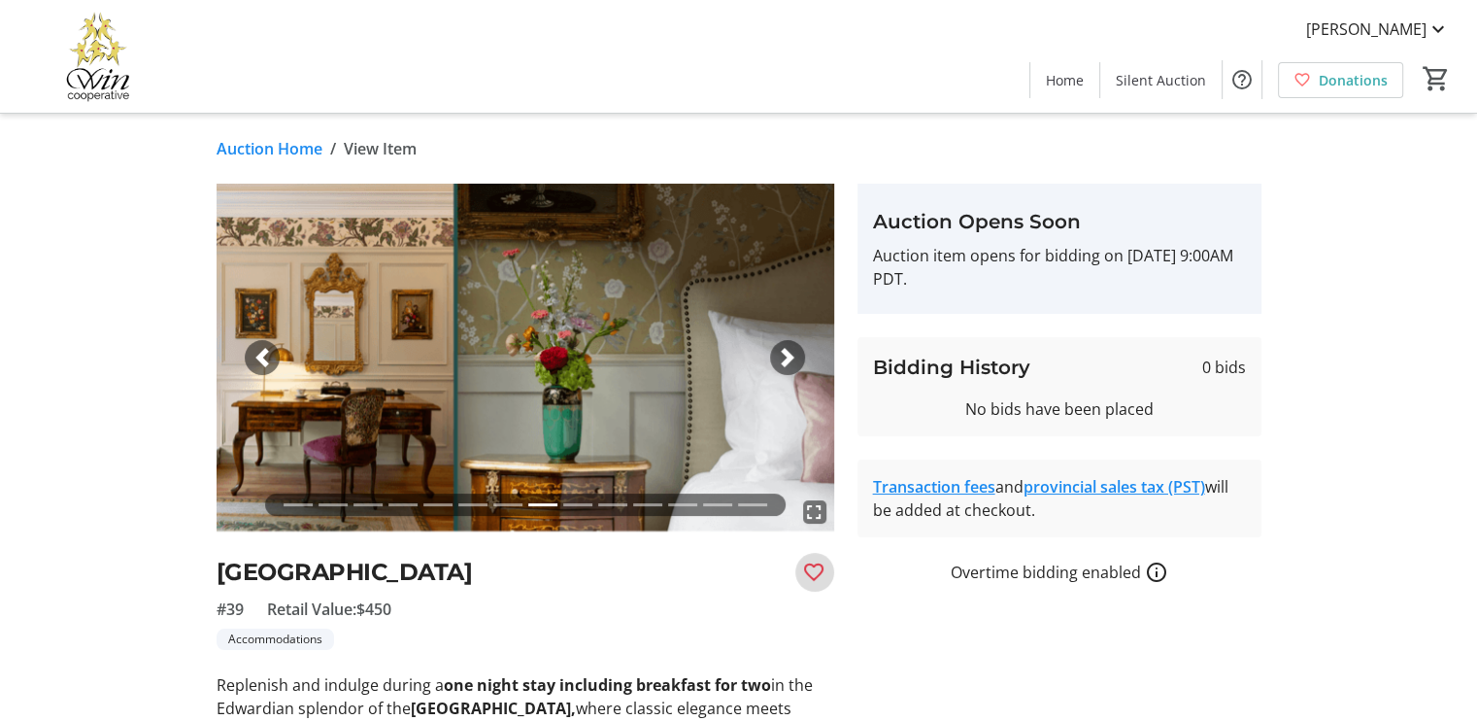
click at [817, 577] on mat-icon "Favourite" at bounding box center [814, 571] width 23 height 23
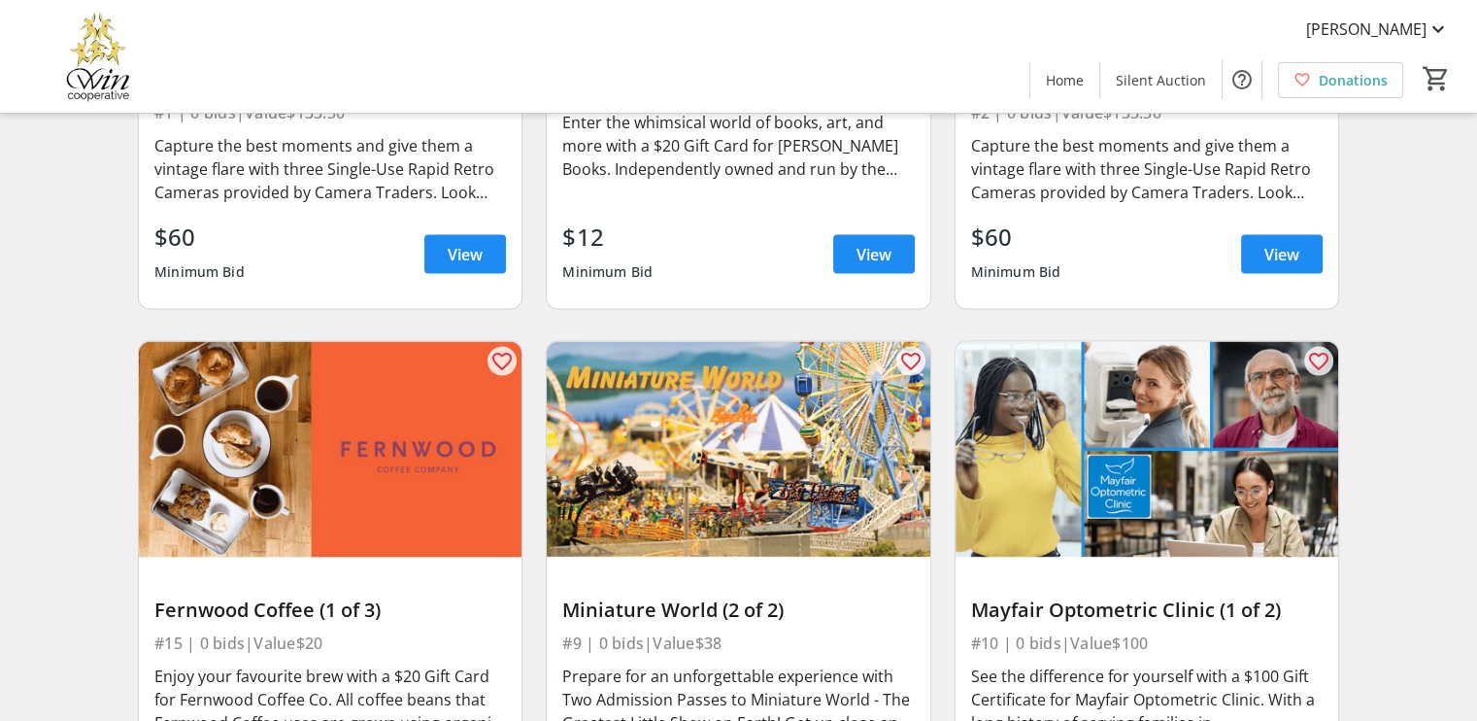
scroll to position [3885, 0]
